Goal: Information Seeking & Learning: Learn about a topic

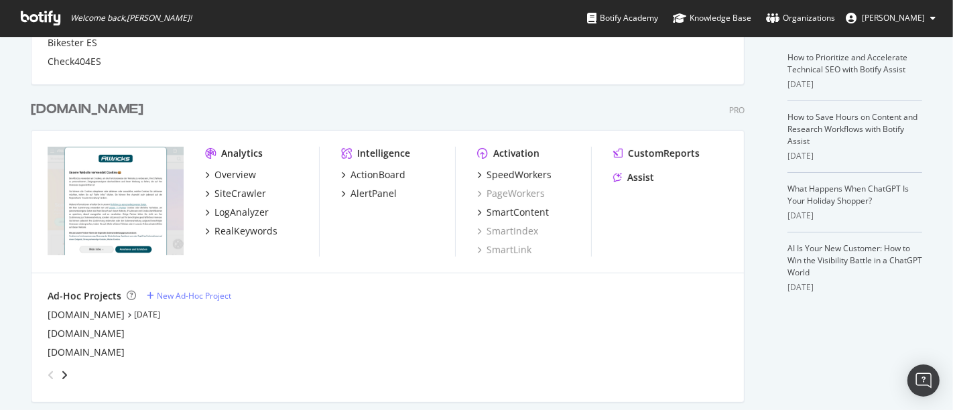
scroll to position [285, 0]
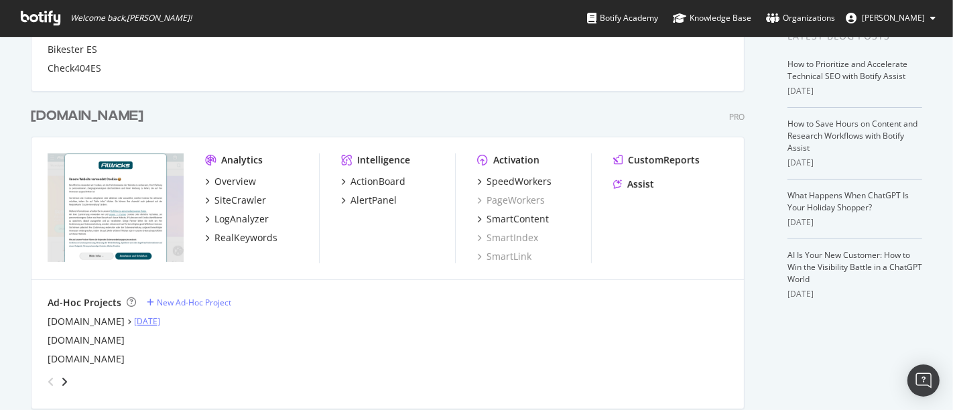
click at [134, 320] on link "[DATE]" at bounding box center [147, 321] width 26 height 11
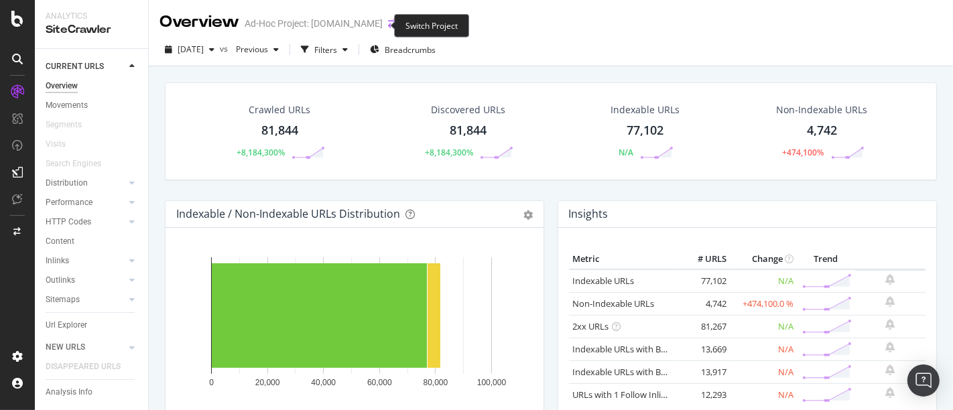
click at [388, 23] on icon "arrow-right-arrow-left" at bounding box center [392, 23] width 8 height 9
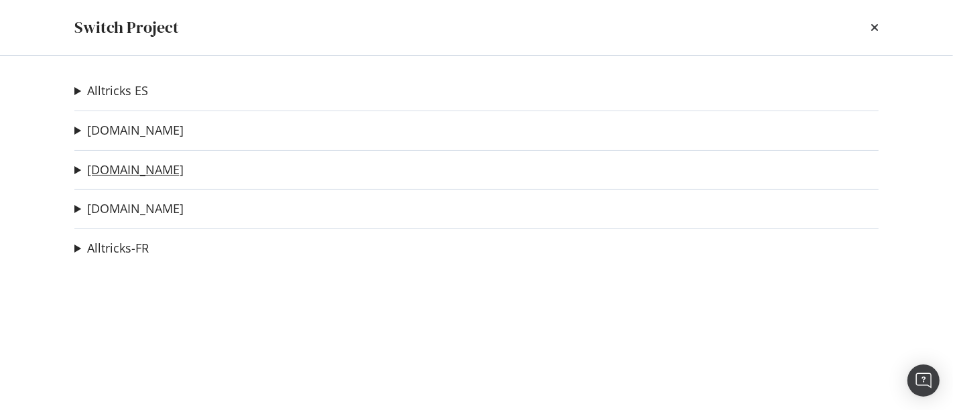
click at [94, 173] on link "[DOMAIN_NAME]" at bounding box center [135, 170] width 97 height 14
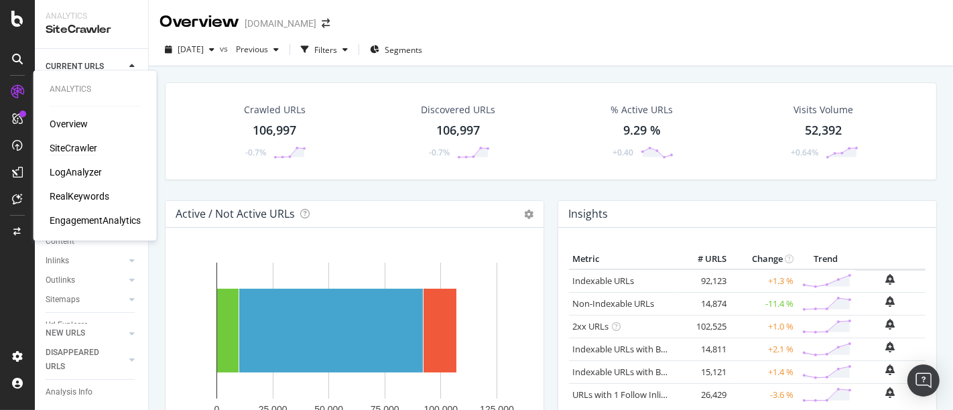
click at [72, 147] on div "SiteCrawler" at bounding box center [74, 147] width 48 height 13
click at [75, 170] on div "LogAnalyzer" at bounding box center [76, 172] width 52 height 13
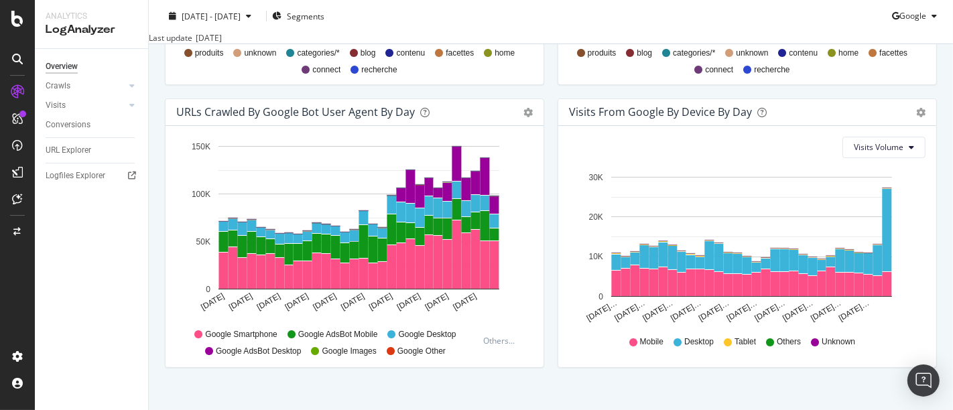
scroll to position [389, 0]
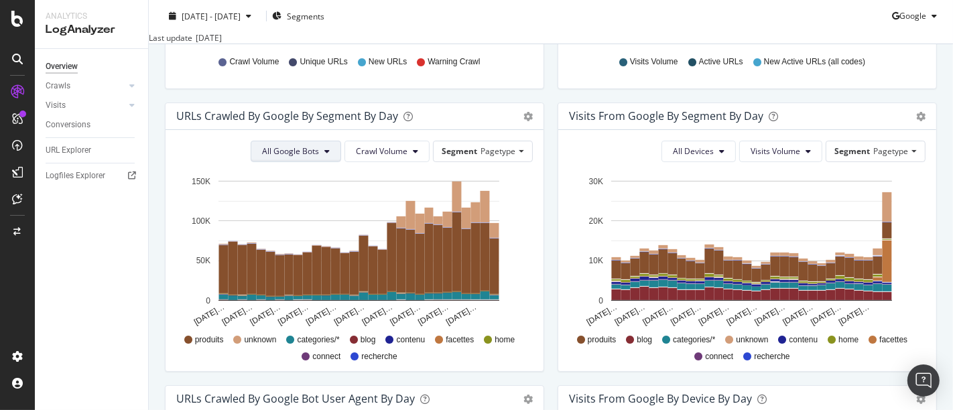
click at [316, 157] on span "All Google Bots" at bounding box center [290, 150] width 57 height 11
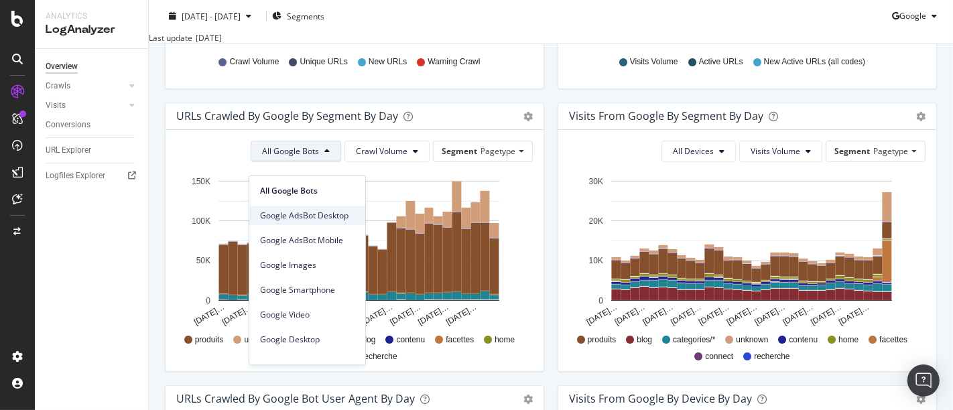
click at [312, 221] on div "Google AdsBot Desktop" at bounding box center [307, 215] width 116 height 19
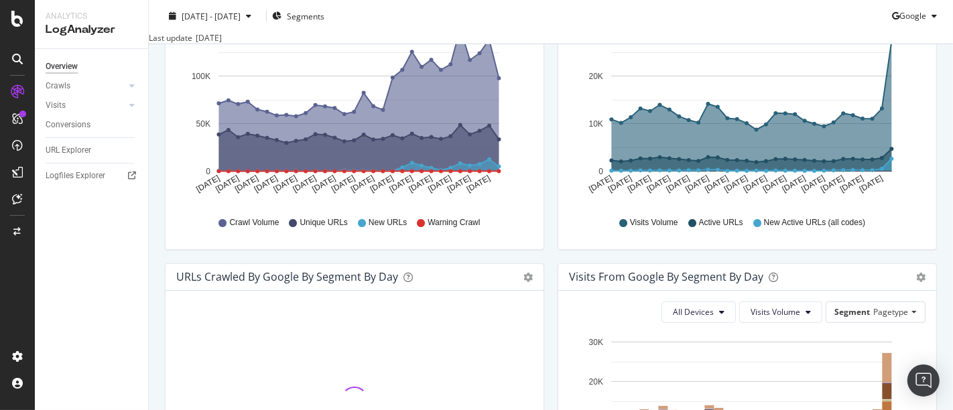
scroll to position [405, 0]
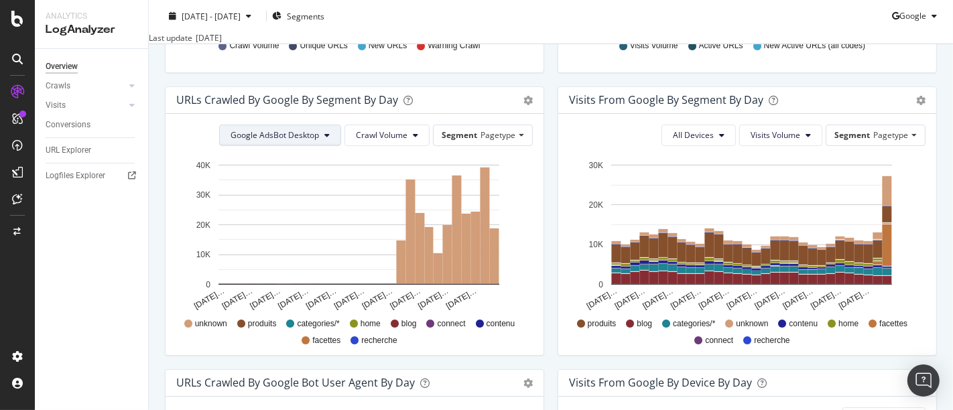
click at [302, 141] on span "Google AdsBot Desktop" at bounding box center [275, 134] width 88 height 11
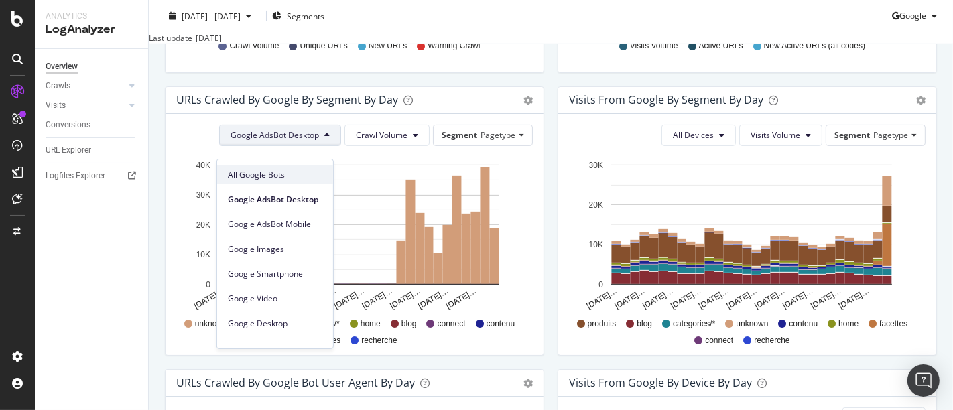
click at [290, 181] on div "All Google Bots" at bounding box center [275, 174] width 116 height 19
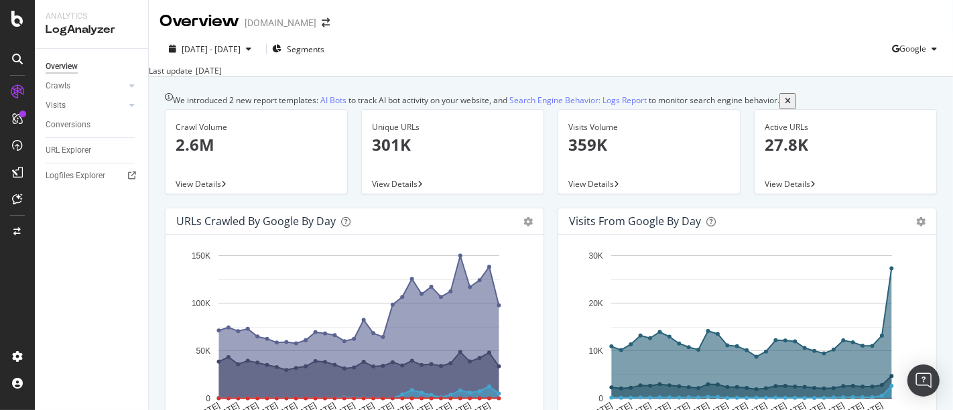
scroll to position [0, 0]
